Goal: Use online tool/utility: Utilize a website feature to perform a specific function

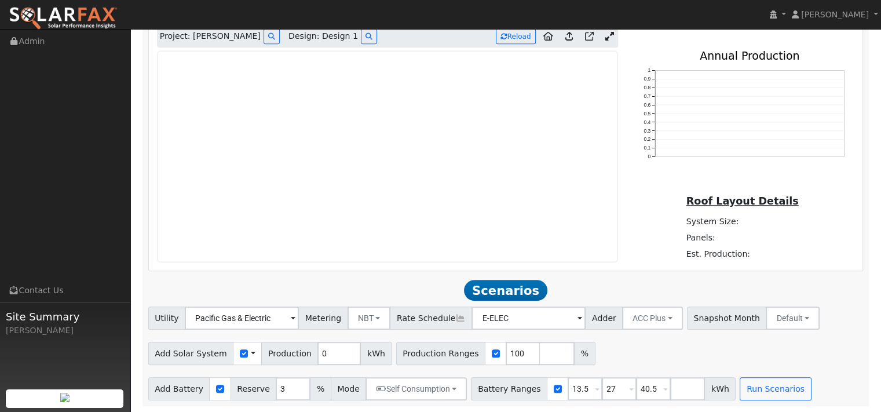
scroll to position [698, 0]
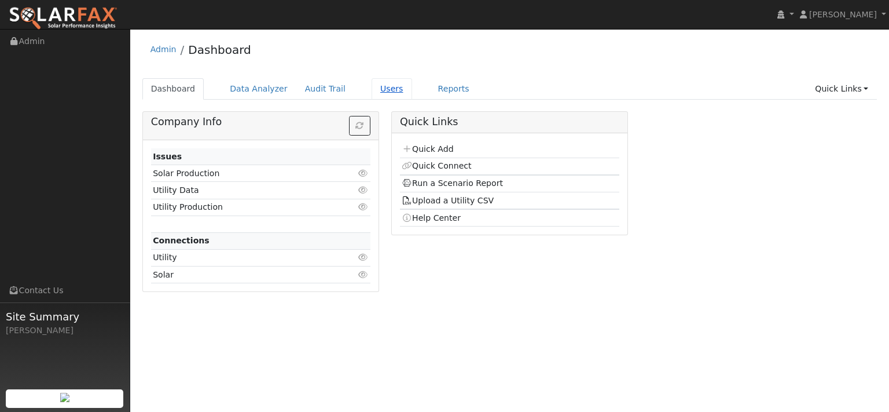
click at [410, 100] on link "Users" at bounding box center [392, 88] width 41 height 21
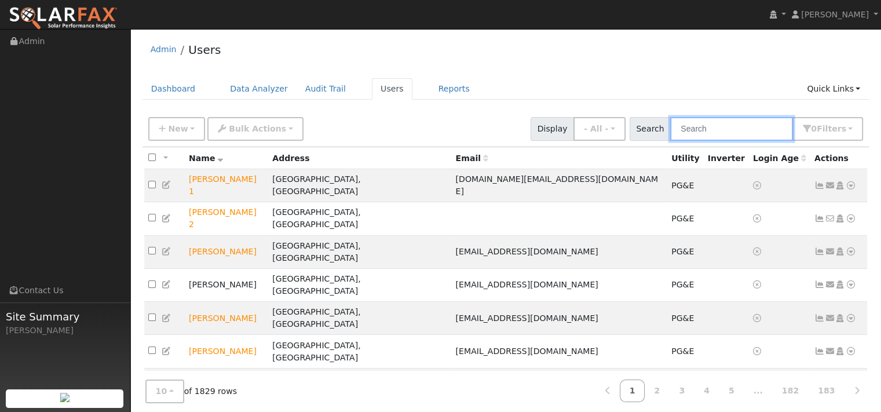
click at [681, 141] on input "text" at bounding box center [731, 129] width 123 height 24
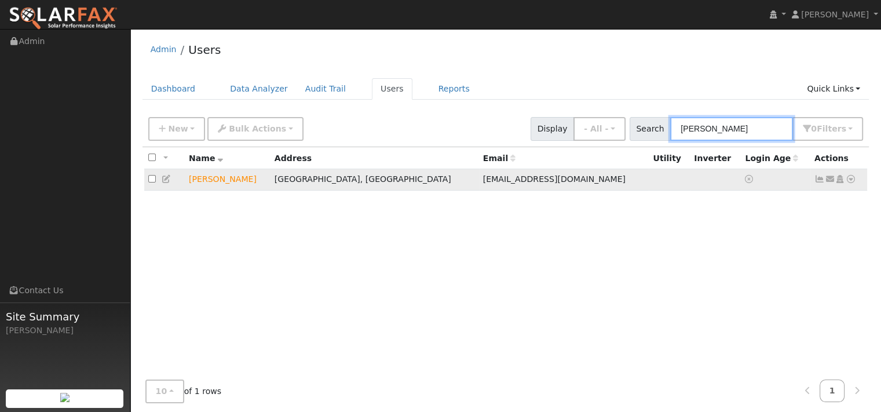
type input "kenny arms"
click at [849, 183] on icon at bounding box center [850, 179] width 10 height 8
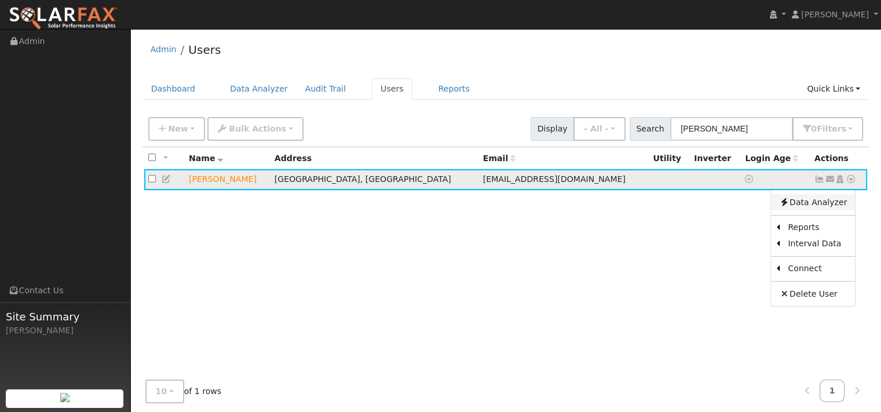
click at [822, 210] on link "Data Analyzer" at bounding box center [813, 202] width 84 height 16
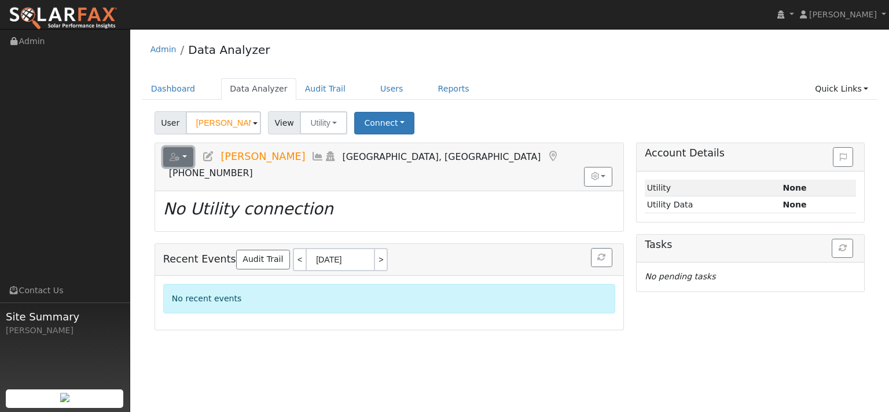
click at [194, 167] on button "button" at bounding box center [178, 157] width 31 height 20
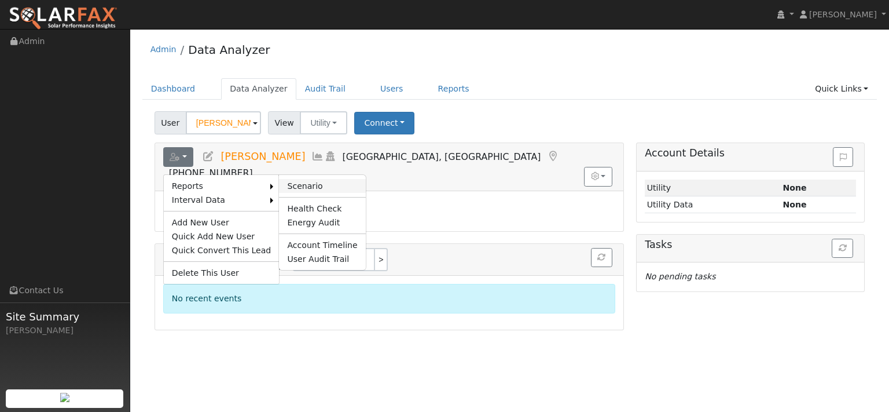
click at [320, 193] on link "Scenario" at bounding box center [322, 186] width 86 height 14
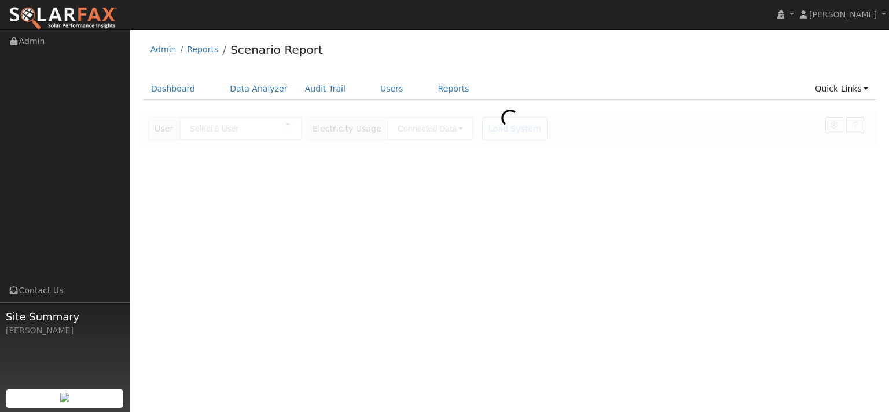
type input "[PERSON_NAME]"
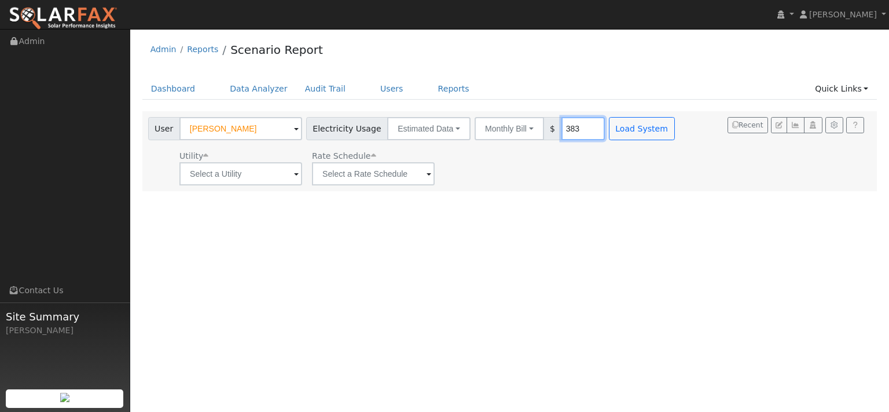
click at [605, 140] on input "383" at bounding box center [583, 128] width 43 height 23
drag, startPoint x: 653, startPoint y: 143, endPoint x: 635, endPoint y: 149, distance: 18.5
click at [605, 140] on input "383" at bounding box center [583, 128] width 43 height 23
type input "400"
click at [292, 185] on input "text" at bounding box center [241, 173] width 123 height 23
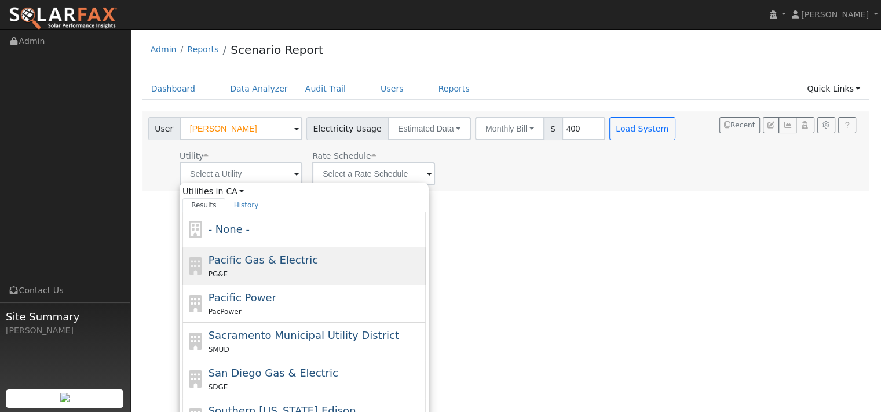
click at [220, 266] on span "Pacific Gas & Electric" at bounding box center [262, 260] width 109 height 12
type input "Pacific Gas & Electric"
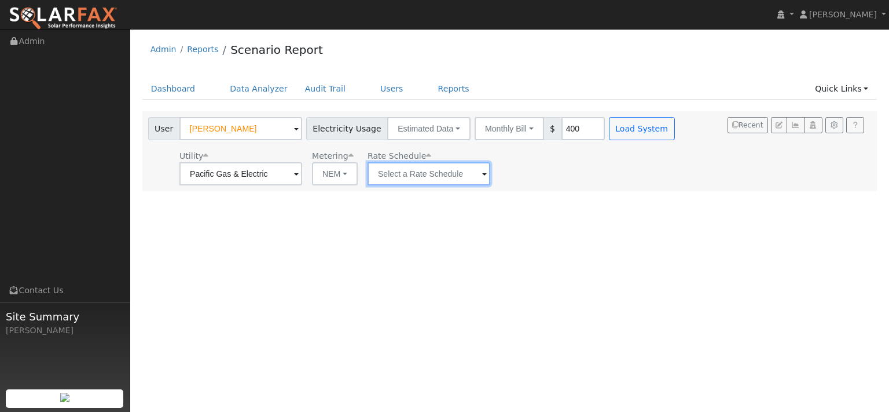
click at [449, 185] on input "text" at bounding box center [429, 173] width 123 height 23
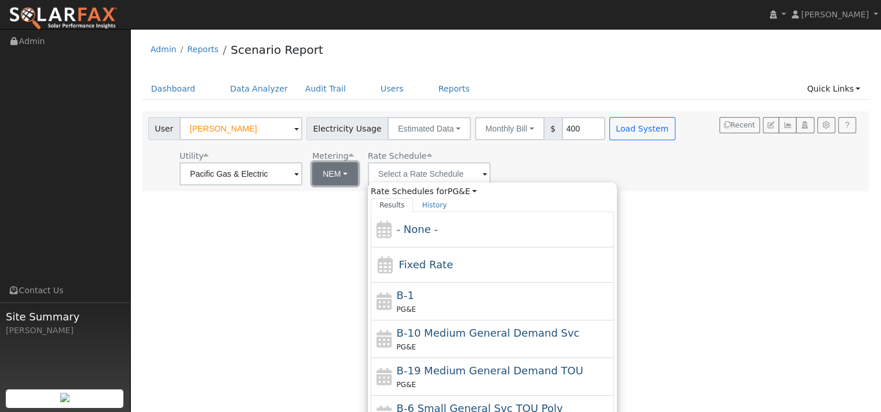
click at [358, 185] on button "NEM" at bounding box center [335, 173] width 46 height 23
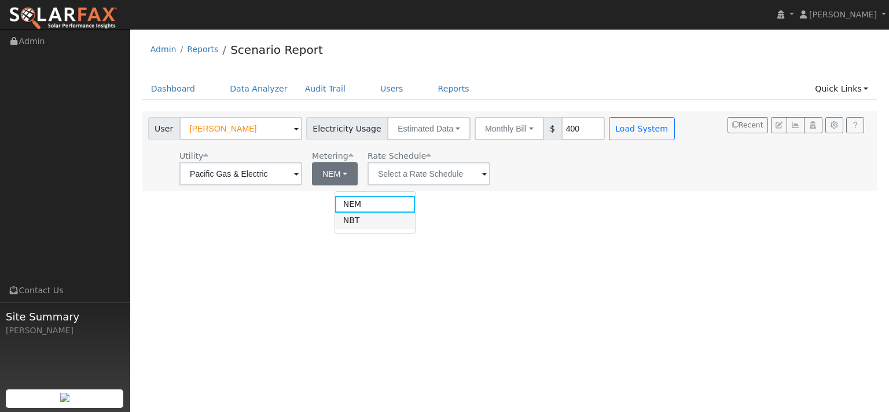
click at [351, 229] on link "NBT" at bounding box center [375, 221] width 80 height 16
type input "E-ELEC"
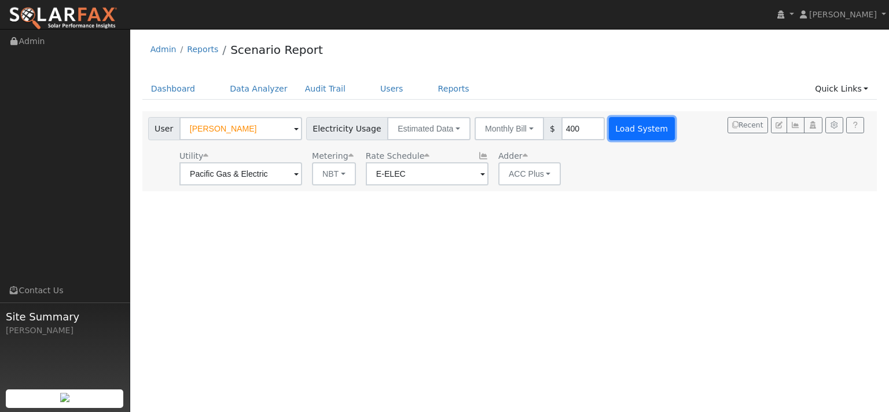
click at [675, 140] on button "Load System" at bounding box center [642, 128] width 66 height 23
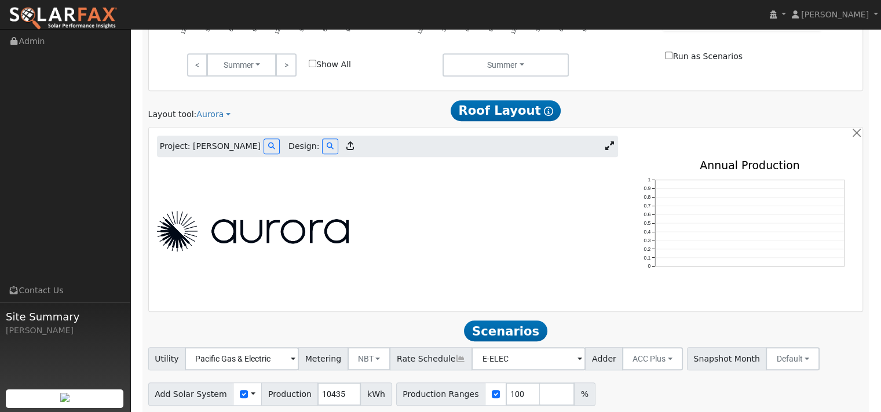
scroll to position [579, 0]
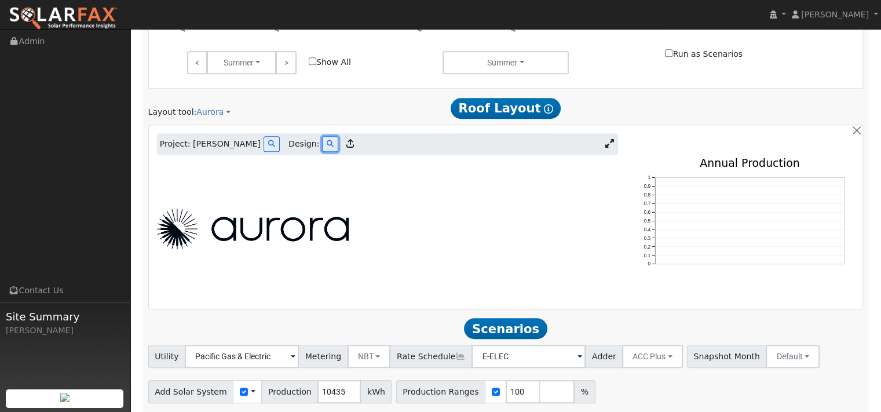
click at [334, 147] on icon at bounding box center [330, 143] width 7 height 7
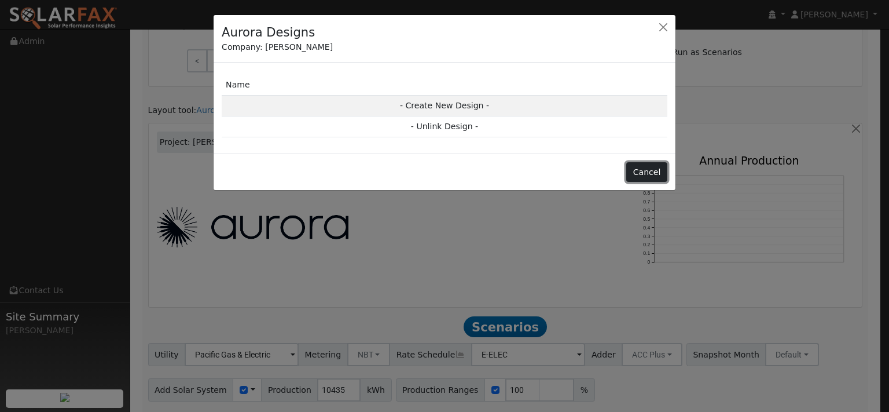
click at [636, 182] on button "Cancel" at bounding box center [647, 172] width 41 height 20
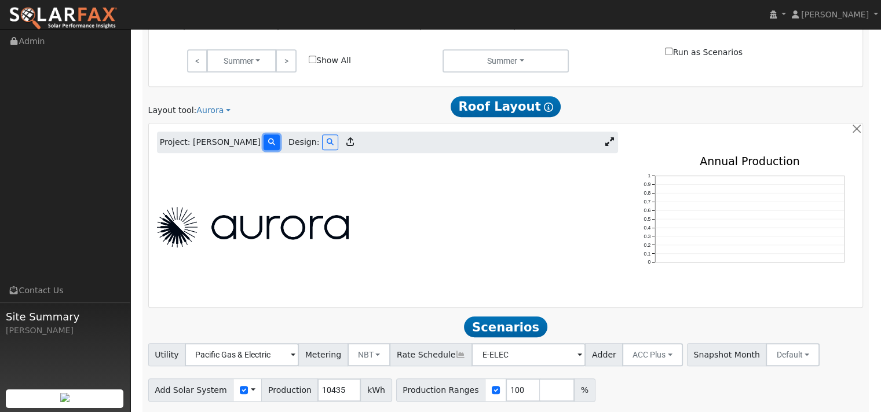
click at [280, 150] on button at bounding box center [271, 142] width 16 height 16
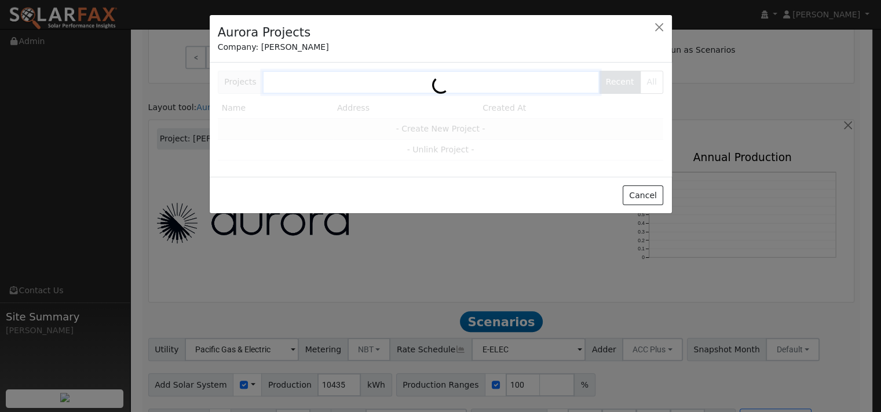
scroll to position [583, 0]
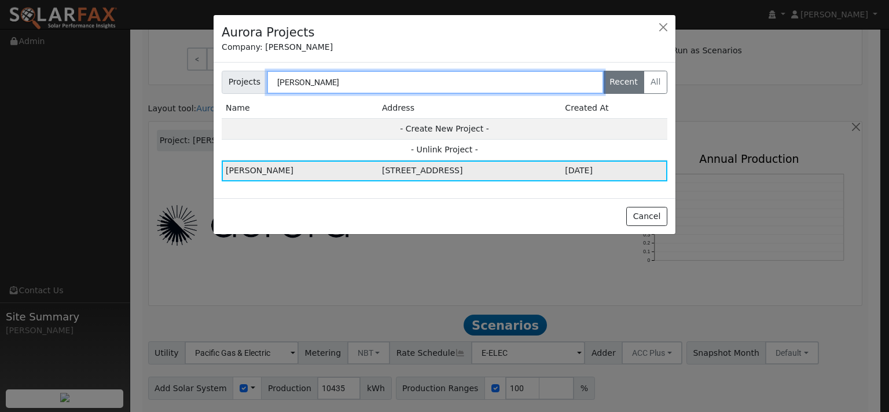
type input "kenny"
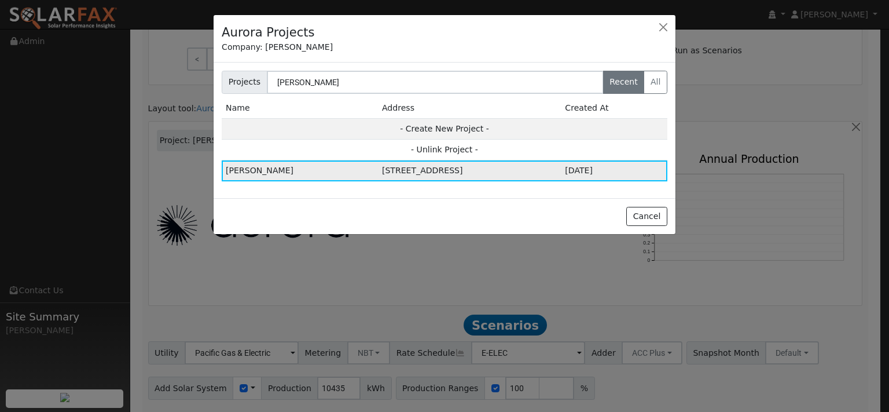
click at [378, 181] on td "[STREET_ADDRESS]" at bounding box center [469, 170] width 183 height 21
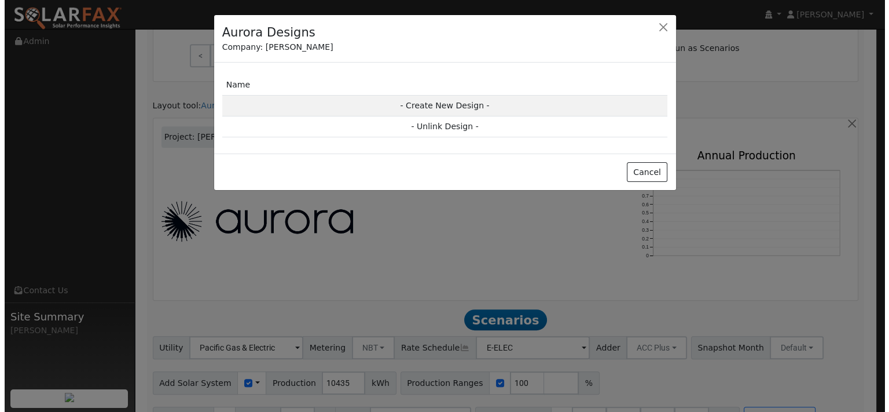
scroll to position [584, 0]
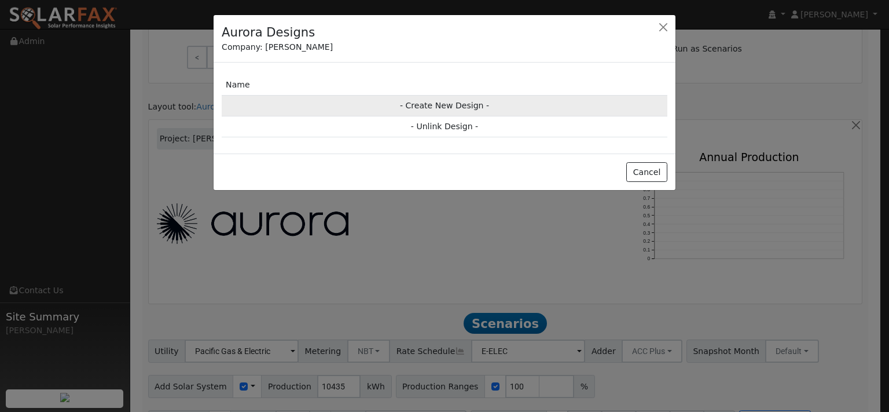
click at [442, 116] on td "- Create New Design -" at bounding box center [445, 105] width 446 height 21
type input "Design"
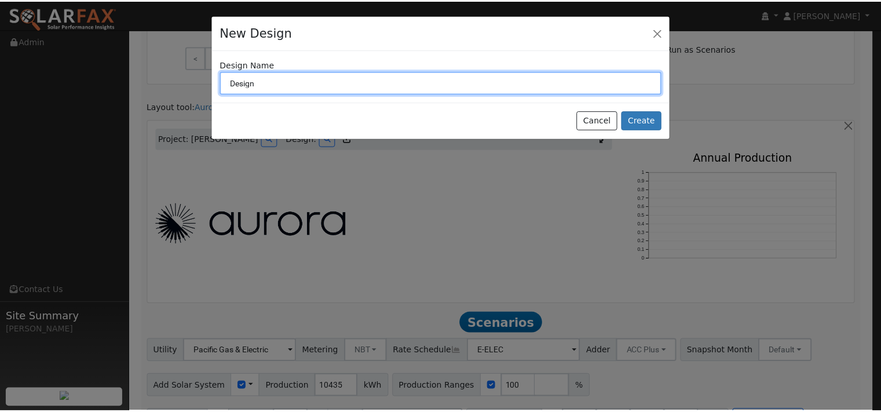
scroll to position [586, 0]
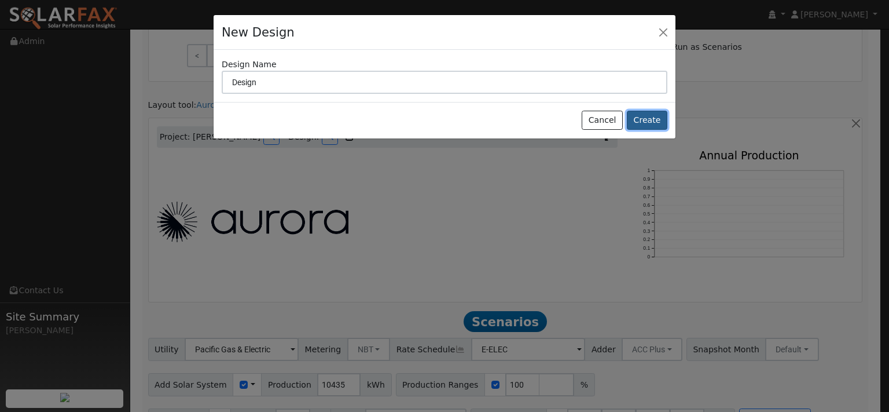
click at [642, 130] on button "Create" at bounding box center [647, 121] width 41 height 20
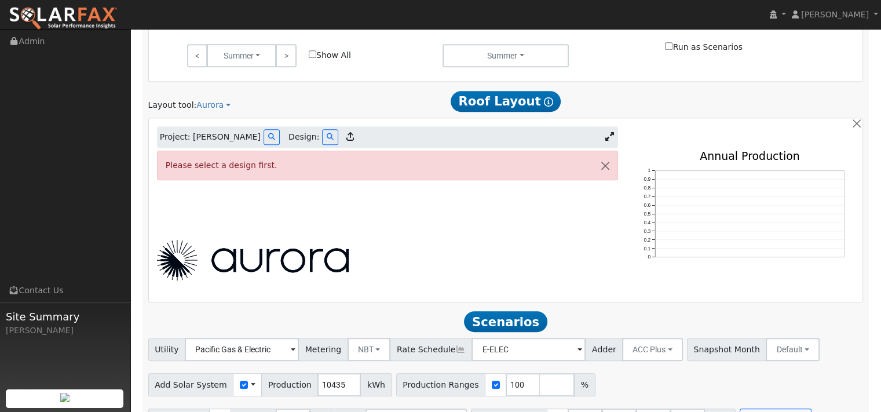
click at [319, 143] on span "Design:" at bounding box center [303, 137] width 31 height 12
click at [338, 145] on button at bounding box center [330, 137] width 16 height 16
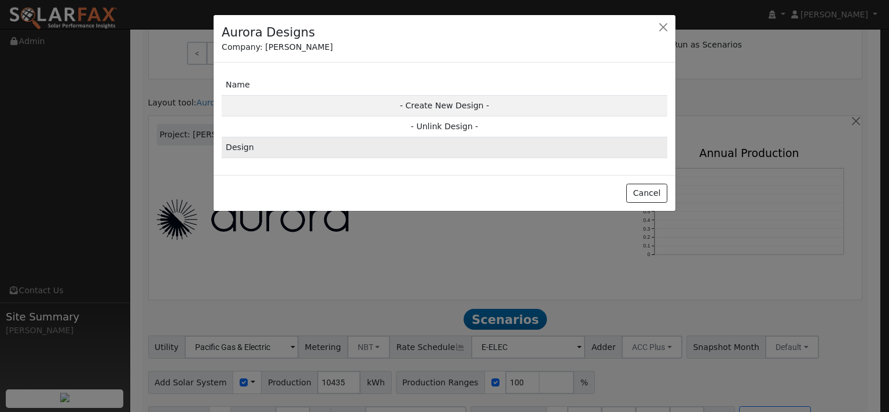
click at [305, 158] on td "Design" at bounding box center [445, 147] width 446 height 21
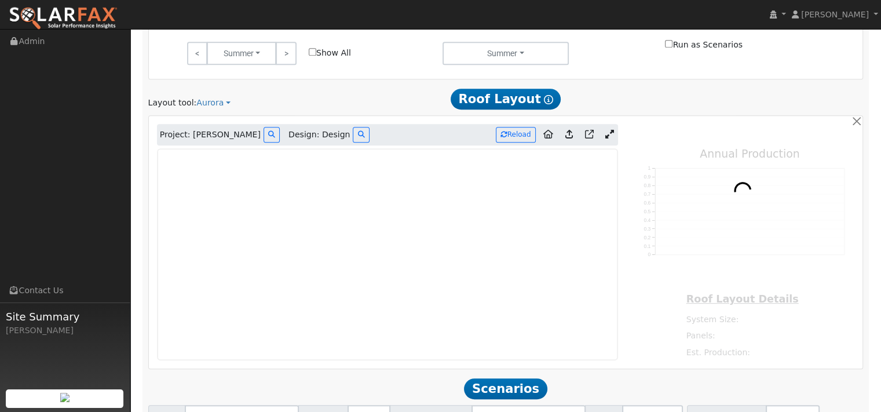
type input "0"
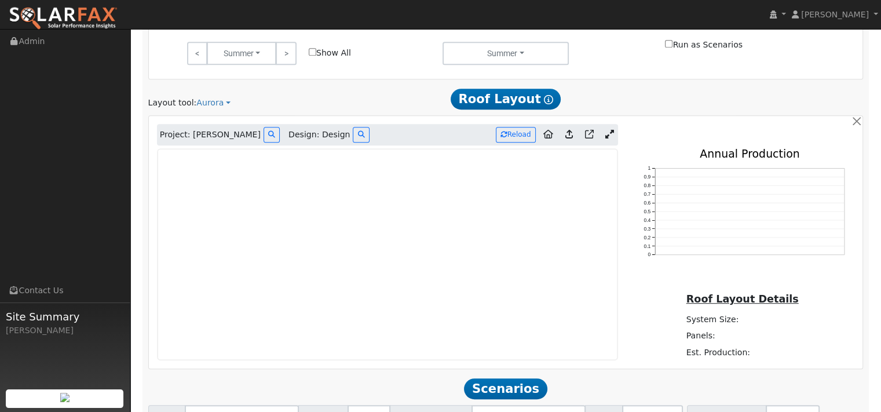
click at [601, 144] on link at bounding box center [609, 134] width 17 height 17
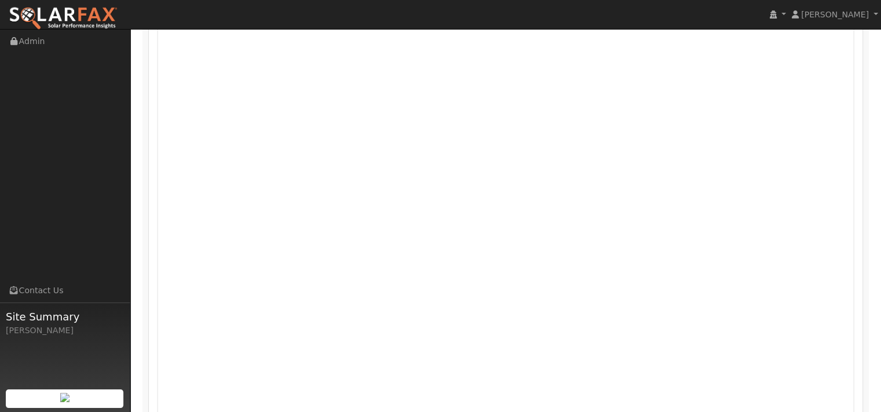
scroll to position [820, 0]
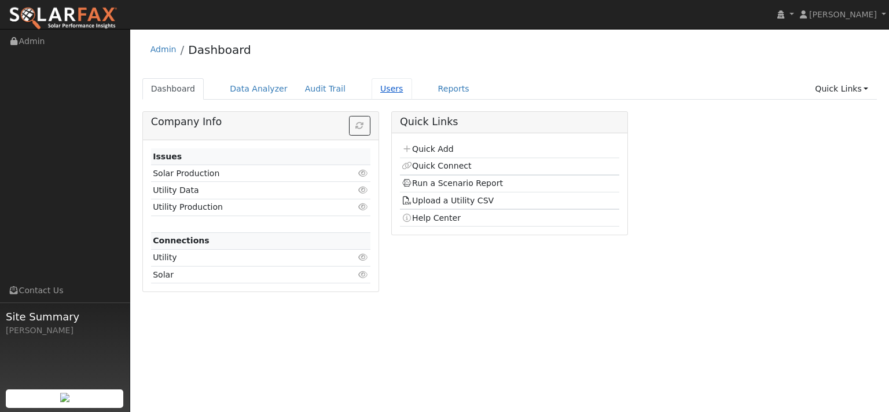
click at [408, 96] on link "Users" at bounding box center [392, 88] width 41 height 21
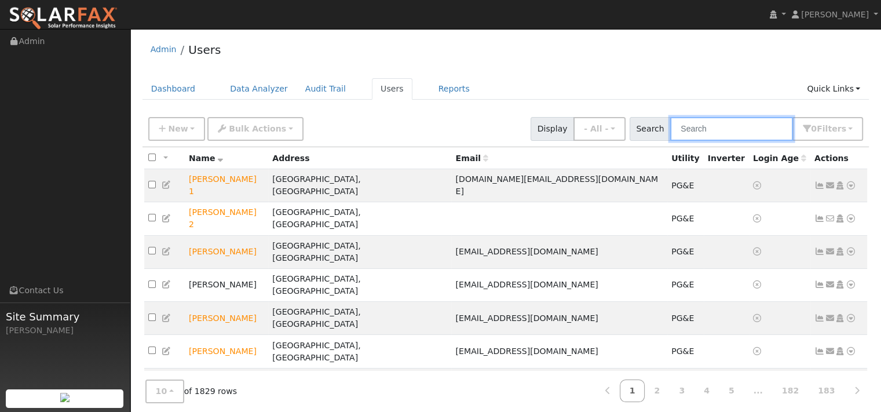
click at [677, 141] on input "text" at bounding box center [731, 129] width 123 height 24
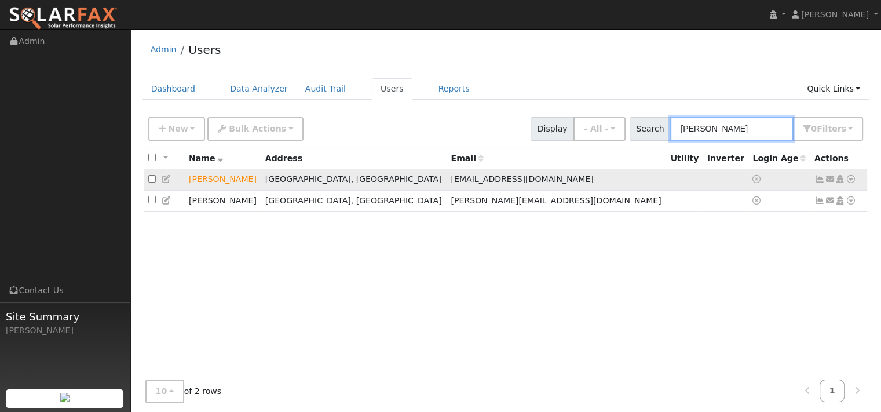
type input "[PERSON_NAME]"
click at [845, 183] on icon at bounding box center [850, 179] width 10 height 8
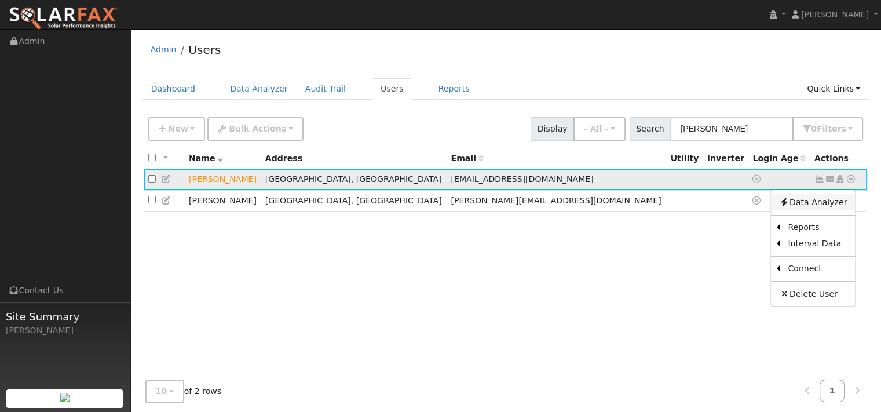
click at [809, 210] on link "Data Analyzer" at bounding box center [813, 202] width 84 height 16
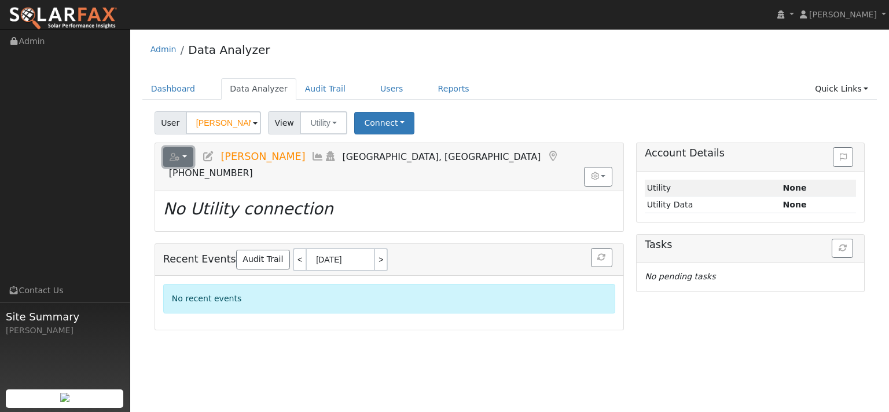
click at [192, 167] on button "button" at bounding box center [178, 157] width 31 height 20
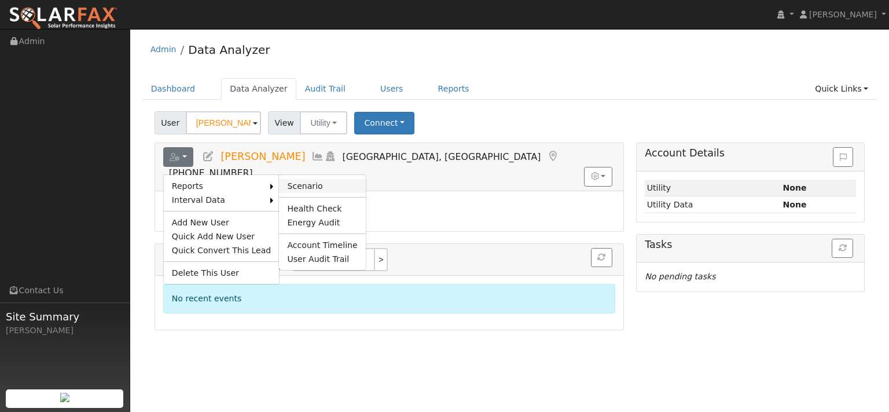
click at [316, 193] on link "Scenario" at bounding box center [322, 186] width 86 height 14
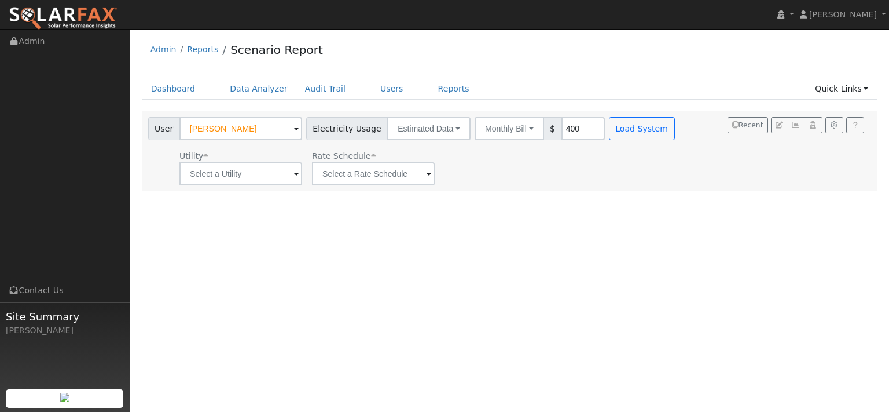
type input "400"
click at [265, 185] on input "text" at bounding box center [241, 173] width 123 height 23
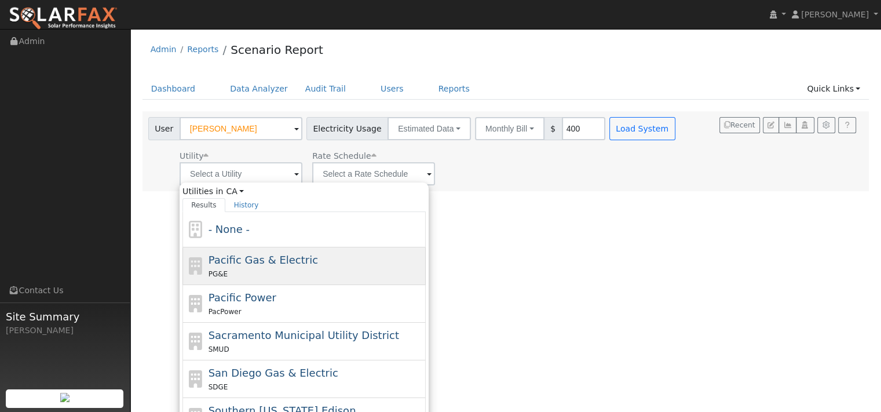
click at [241, 266] on span "Pacific Gas & Electric" at bounding box center [262, 260] width 109 height 12
type input "Pacific Gas & Electric"
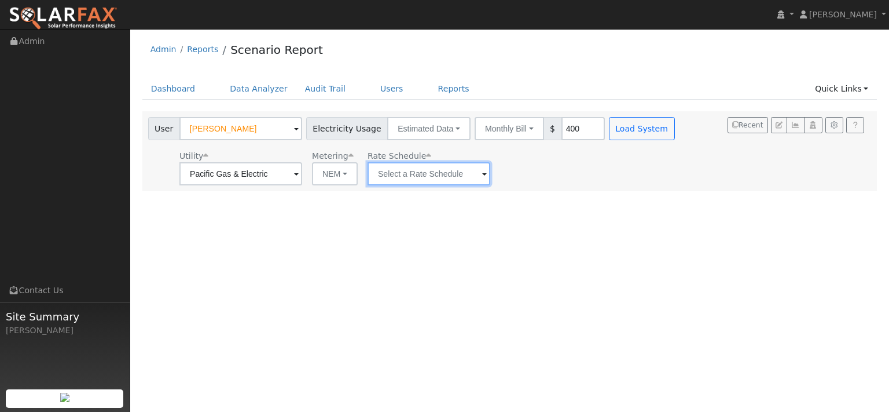
click at [441, 185] on input "text" at bounding box center [429, 173] width 123 height 23
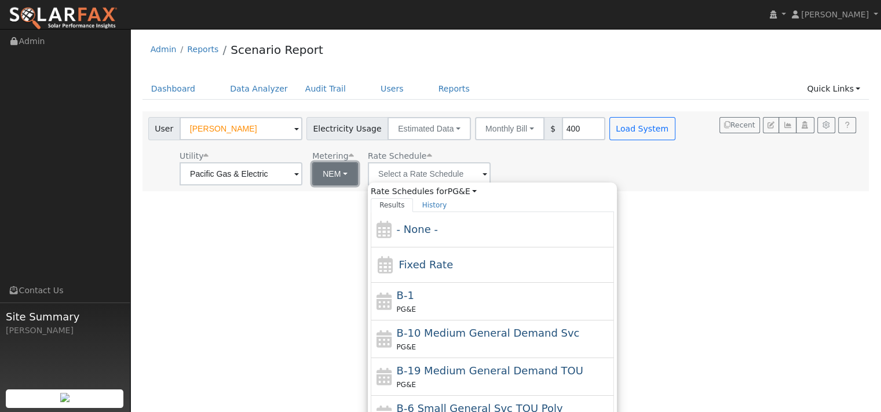
click at [358, 185] on button "NEM" at bounding box center [335, 173] width 46 height 23
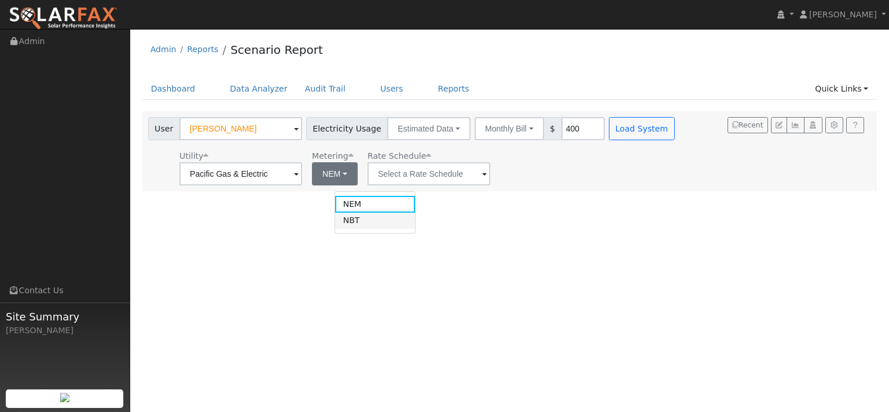
click at [354, 229] on link "NBT" at bounding box center [375, 221] width 80 height 16
type input "E-ELEC"
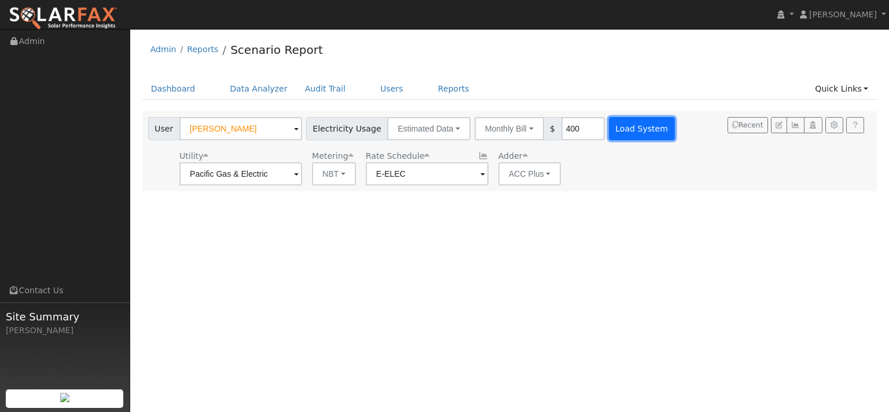
click at [675, 140] on button "Load System" at bounding box center [642, 128] width 66 height 23
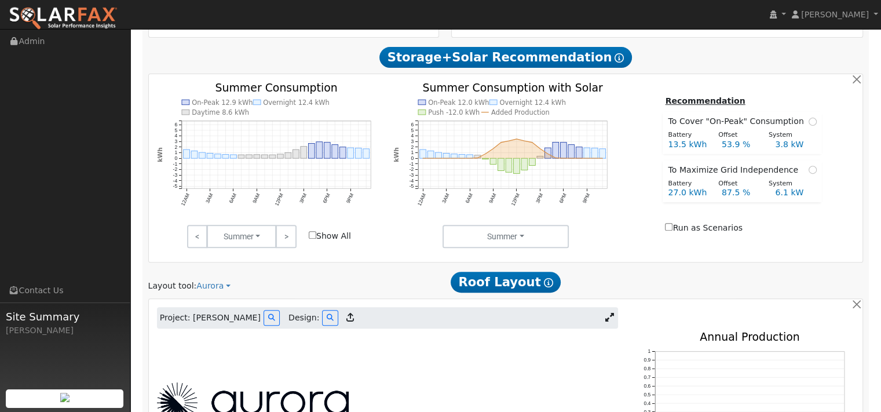
scroll to position [579, 0]
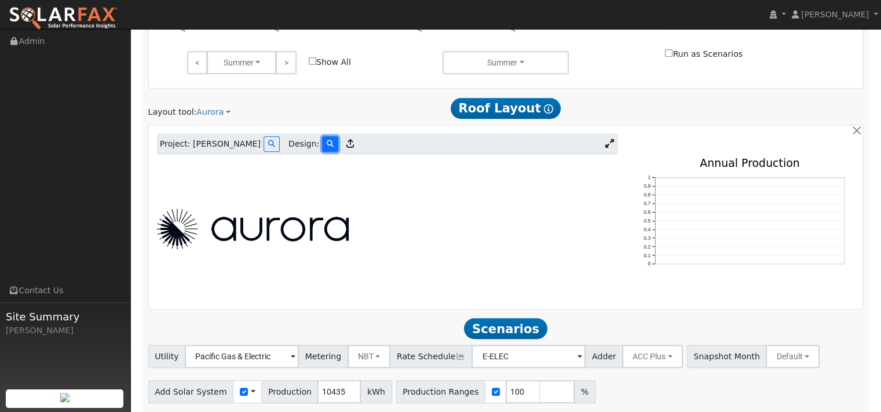
click at [334, 147] on icon at bounding box center [330, 143] width 7 height 7
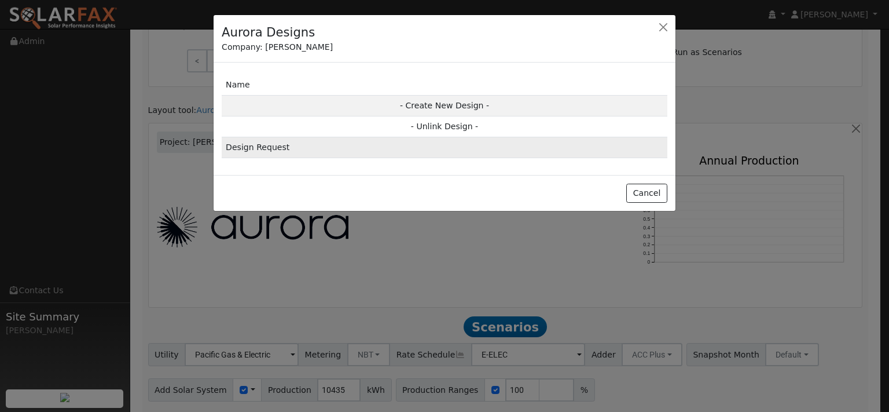
click at [286, 158] on td "Design Request" at bounding box center [445, 147] width 446 height 21
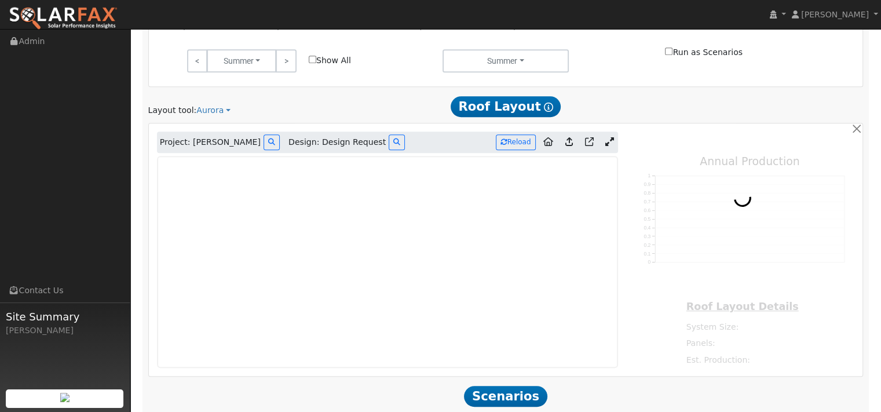
type input "0"
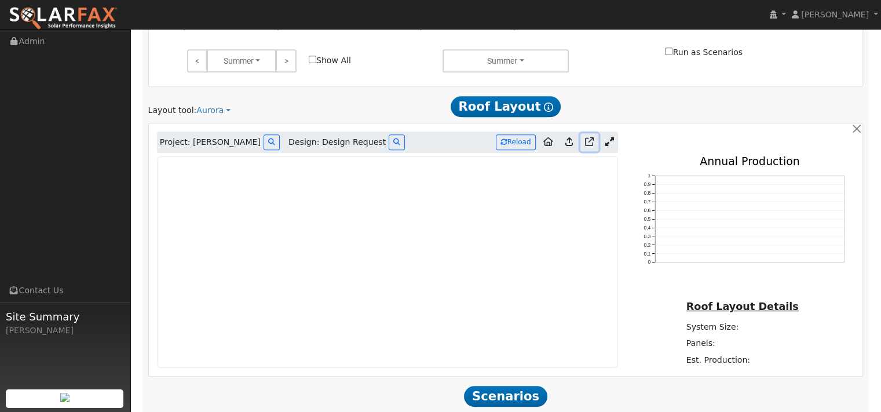
click at [585, 146] on icon at bounding box center [589, 141] width 9 height 9
